Goal: Communication & Community: Answer question/provide support

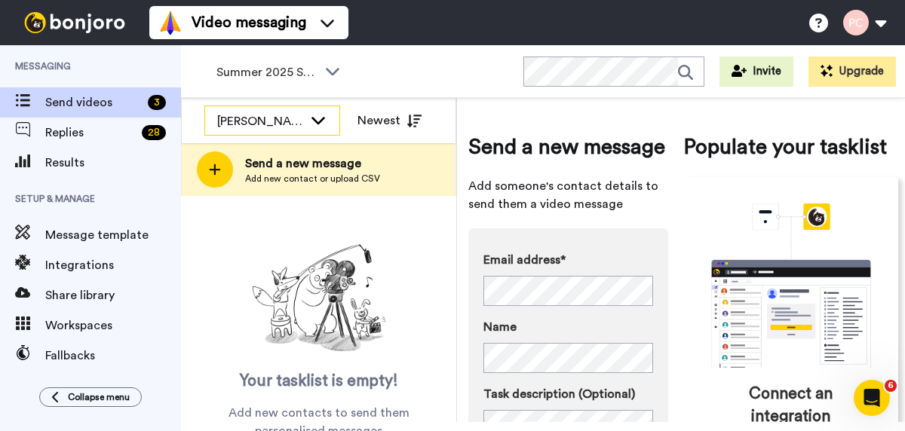
click at [285, 116] on div "[PERSON_NAME]" at bounding box center [260, 121] width 86 height 18
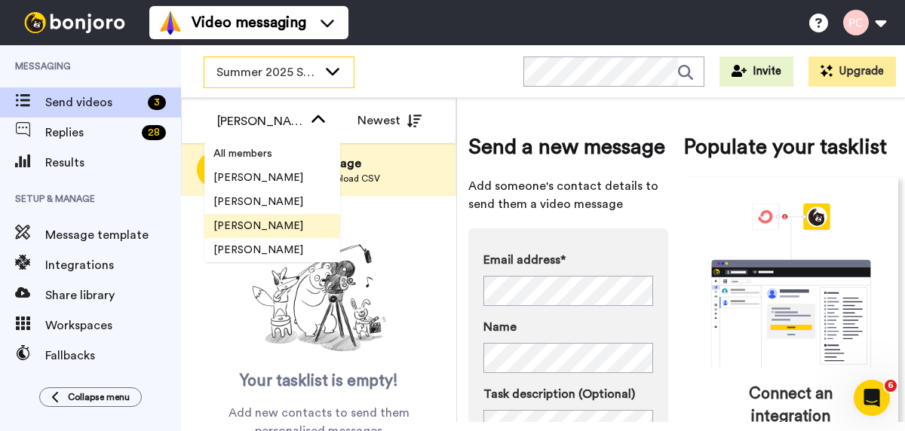
click at [298, 78] on span "Summer 2025 Surveys" at bounding box center [266, 72] width 101 height 18
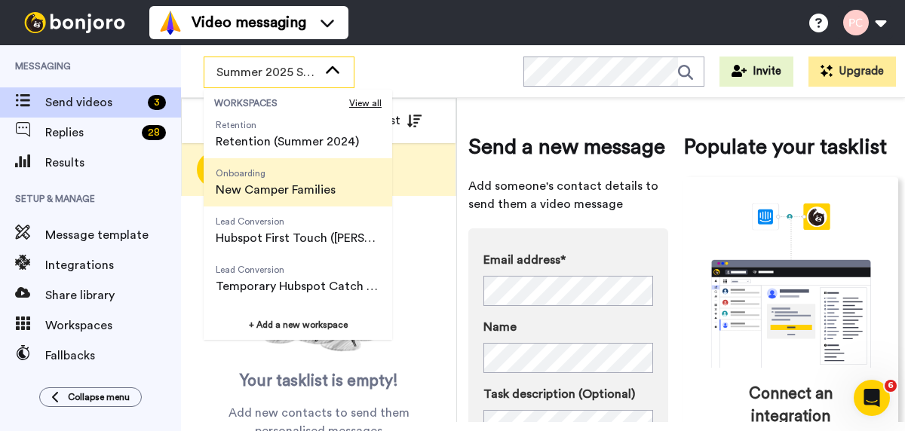
scroll to position [104, 0]
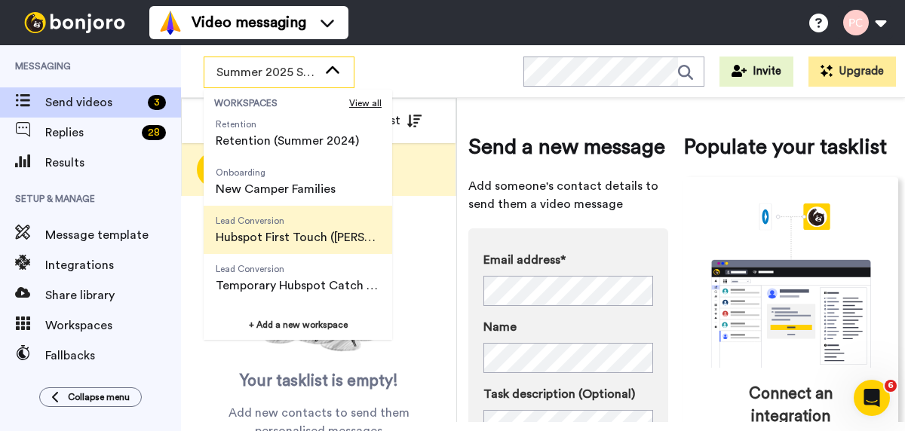
click at [278, 238] on span "Hubspot First Touch ([PERSON_NAME])" at bounding box center [298, 237] width 164 height 18
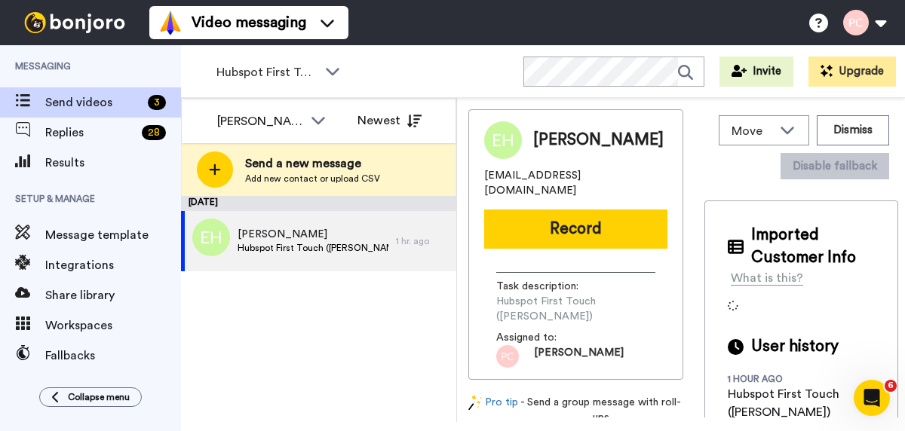
click at [278, 238] on span "[PERSON_NAME]" at bounding box center [314, 234] width 152 height 15
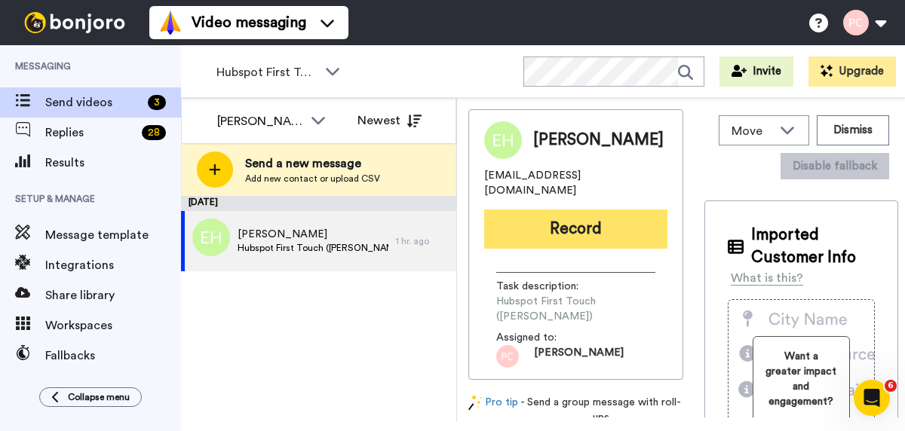
click at [587, 210] on button "Record" at bounding box center [575, 229] width 183 height 39
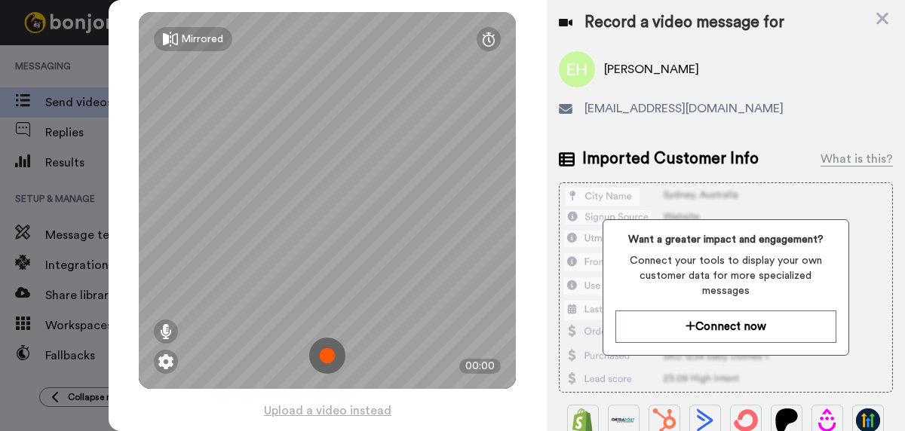
click at [331, 354] on img at bounding box center [327, 356] width 36 height 36
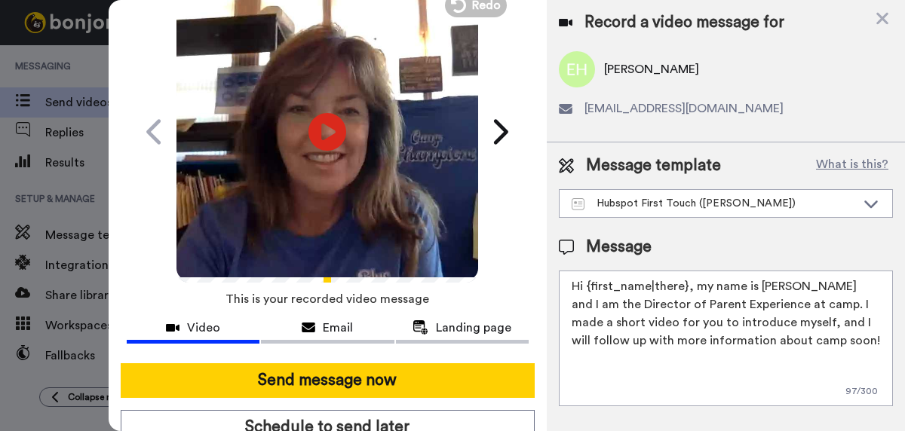
scroll to position [120, 0]
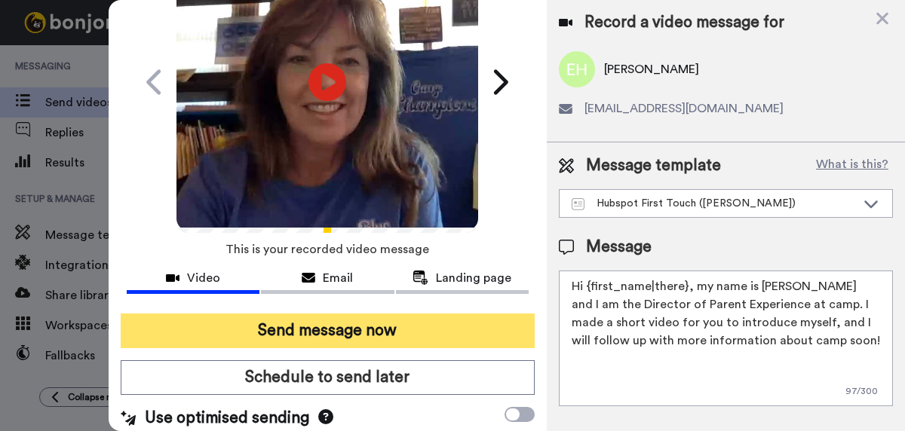
click at [337, 333] on button "Send message now" at bounding box center [328, 331] width 414 height 35
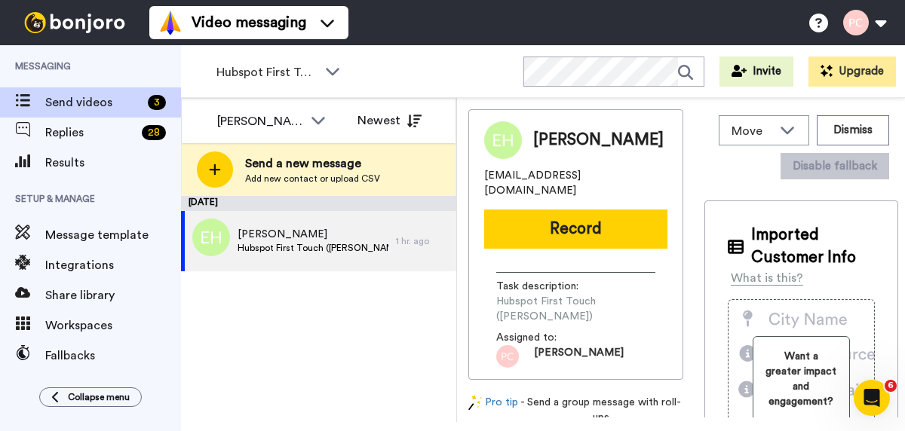
scroll to position [0, 0]
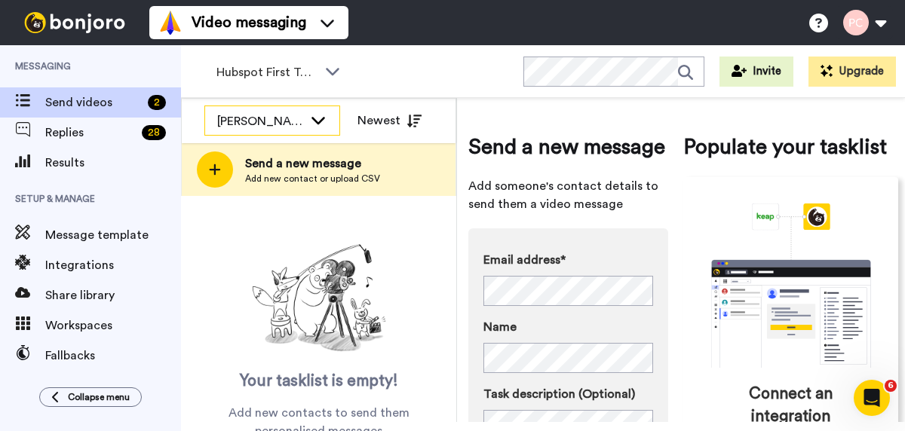
click at [264, 115] on div "[PERSON_NAME]" at bounding box center [260, 121] width 86 height 18
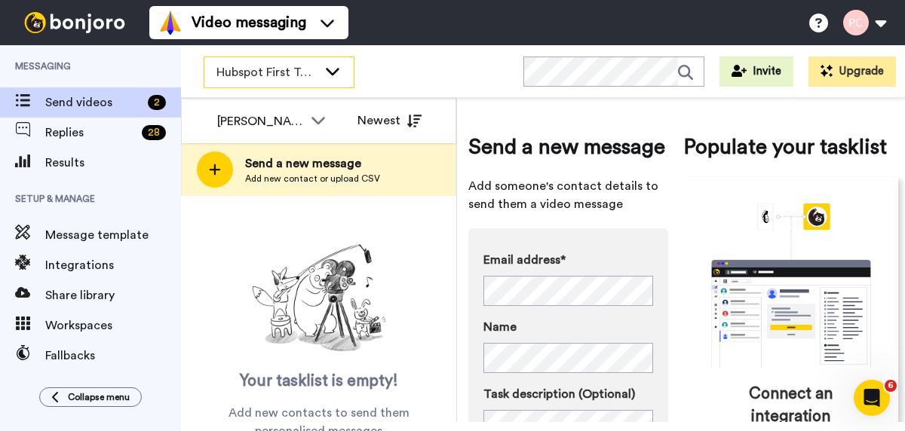
click at [299, 75] on span "Hubspot First Touch ([PERSON_NAME])" at bounding box center [266, 72] width 101 height 18
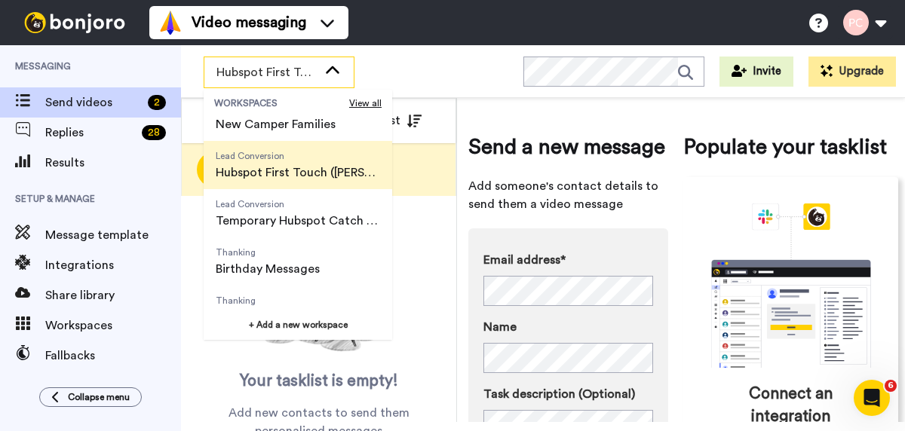
scroll to position [193, 0]
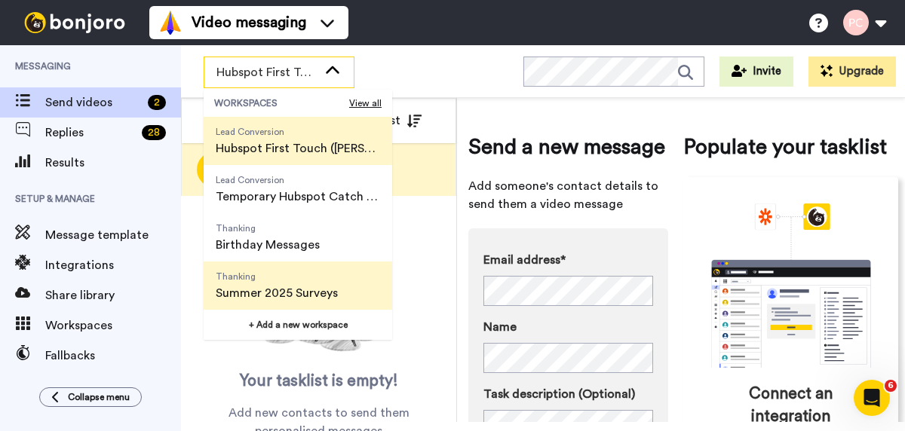
click at [272, 294] on span "Summer 2025 Surveys" at bounding box center [277, 293] width 122 height 18
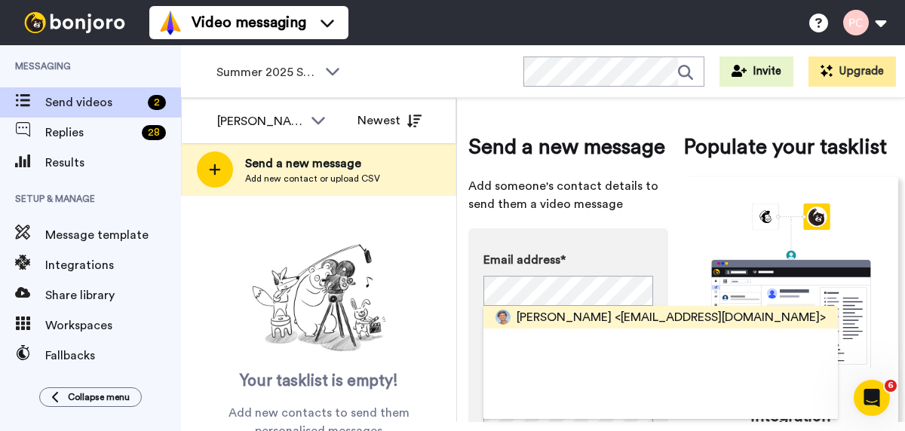
click at [535, 320] on span "[PERSON_NAME]" at bounding box center [564, 317] width 95 height 18
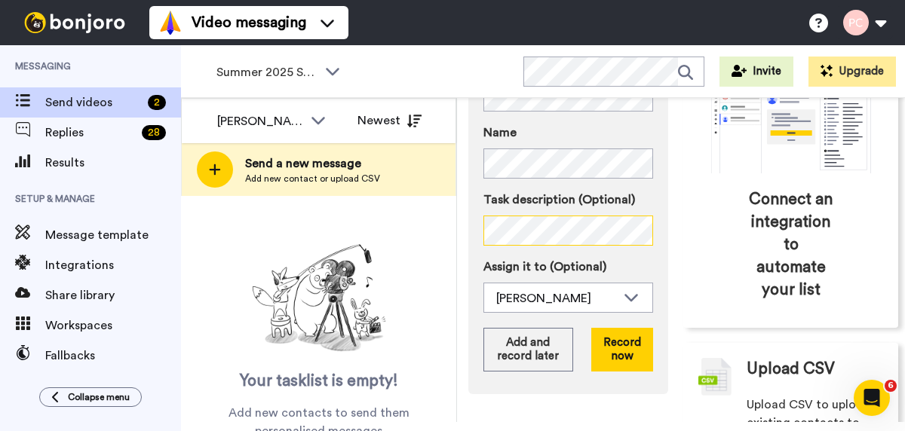
scroll to position [189, 0]
